Goal: Transaction & Acquisition: Book appointment/travel/reservation

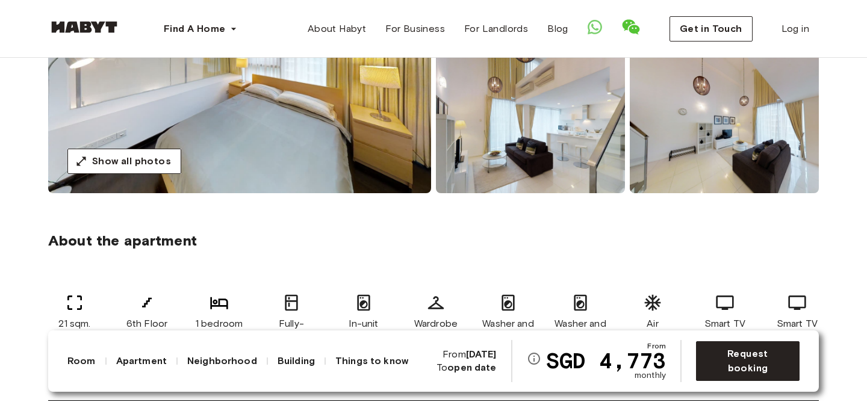
scroll to position [247, 0]
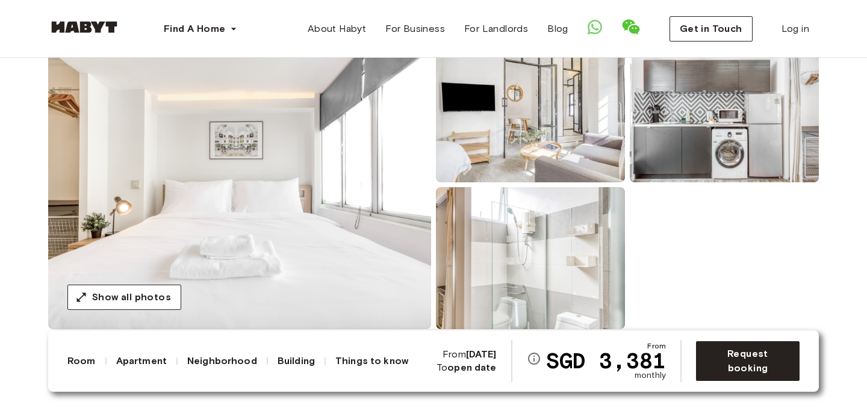
scroll to position [117, 0]
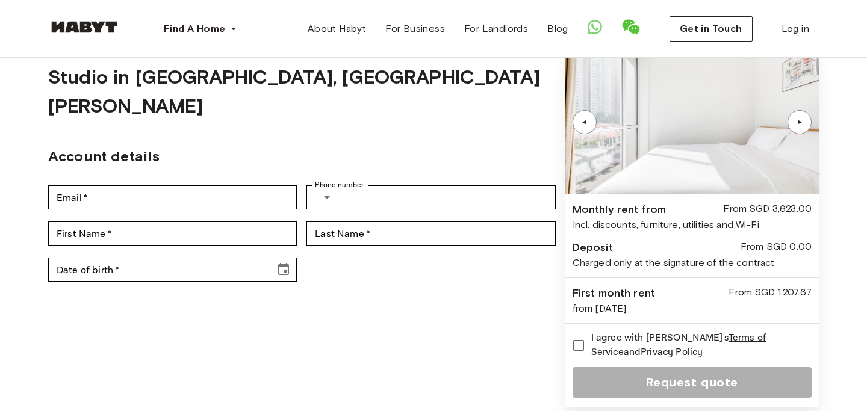
scroll to position [51, 0]
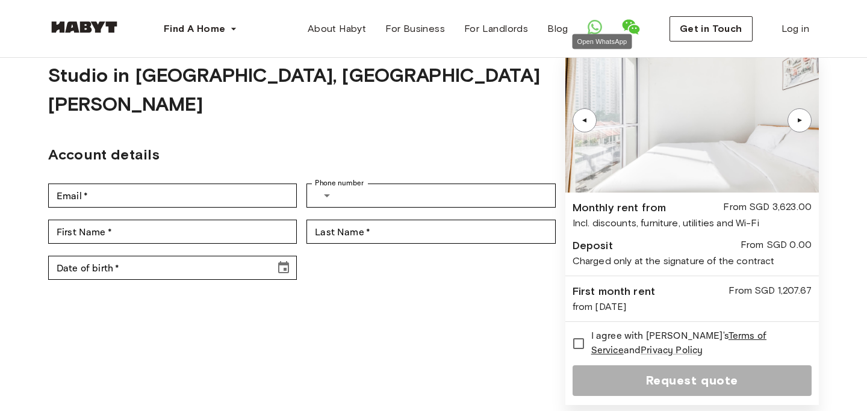
click at [602, 25] on icon "Open WhatsApp" at bounding box center [594, 27] width 14 height 14
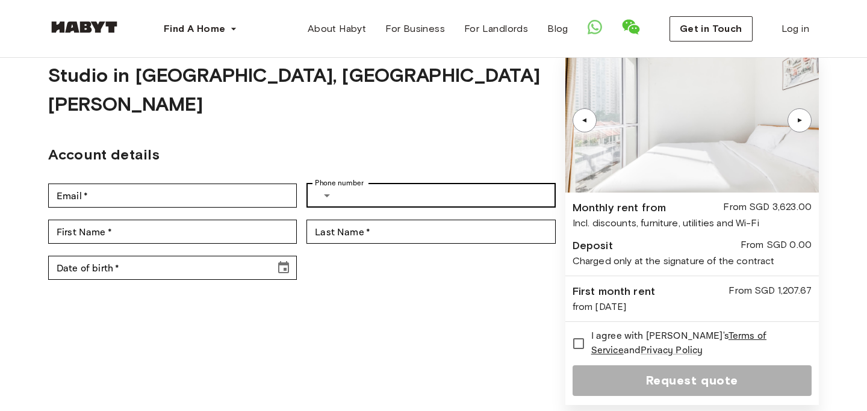
scroll to position [0, 0]
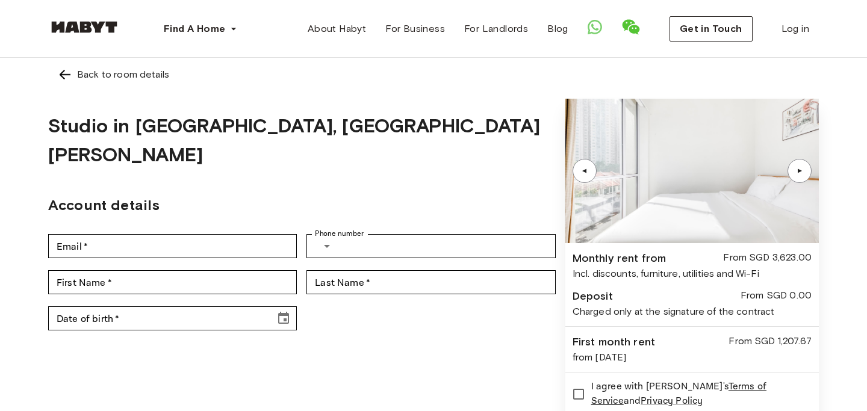
click at [68, 70] on img at bounding box center [65, 74] width 14 height 14
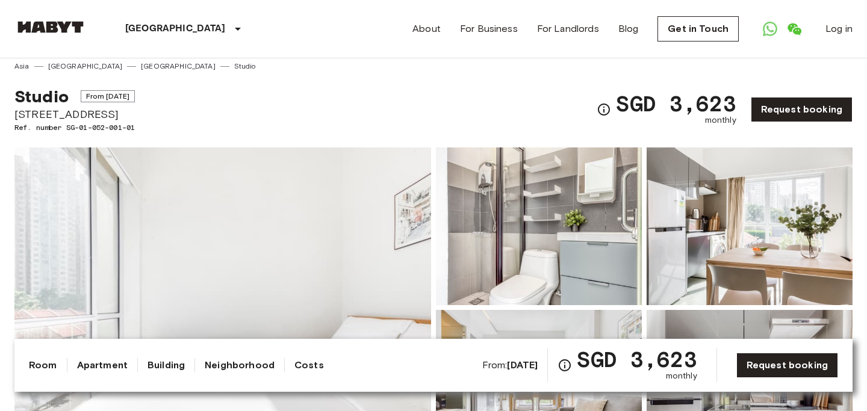
scroll to position [9, 0]
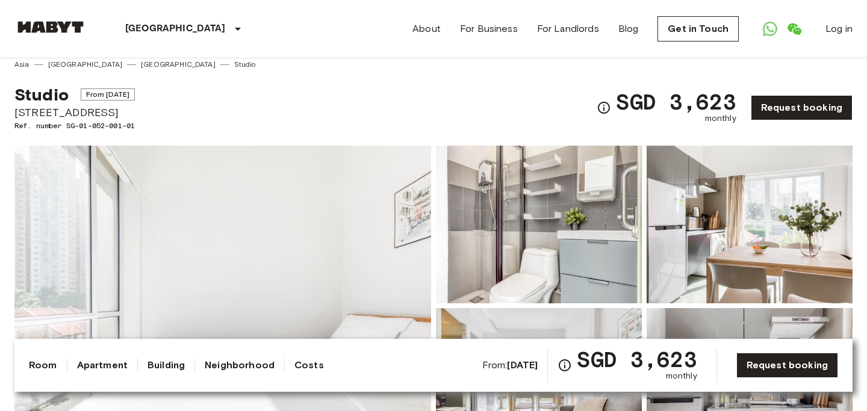
drag, startPoint x: 131, startPoint y: 111, endPoint x: 15, endPoint y: 111, distance: 115.6
click at [15, 111] on span "27C Hoot Kiam Road" at bounding box center [74, 113] width 120 height 16
copy span "27C Hoot Kiam Road"
